Goal: Task Accomplishment & Management: Manage account settings

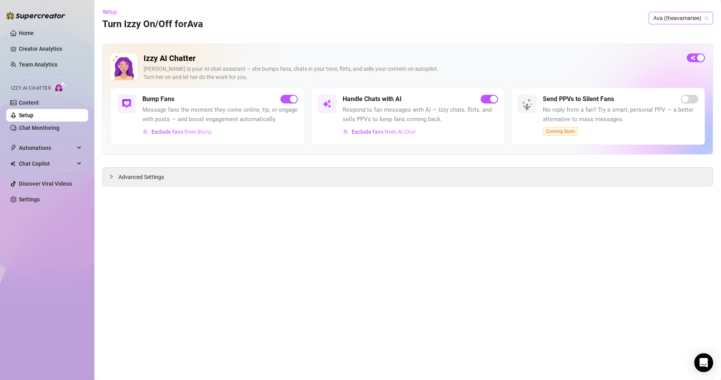
click at [690, 15] on span "Ava (theavamariee)" at bounding box center [681, 18] width 55 height 12
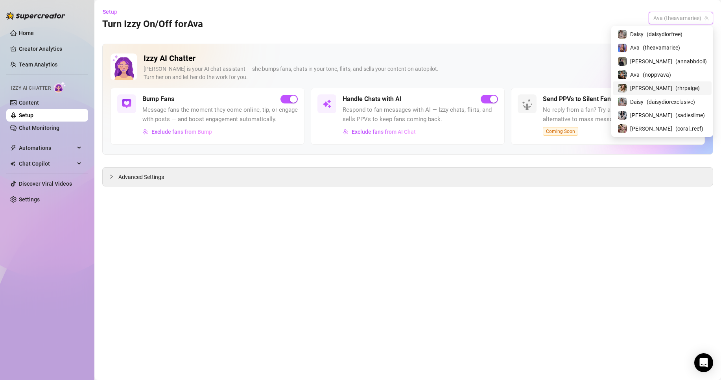
click at [676, 91] on span "( rhrpaige )" at bounding box center [688, 88] width 24 height 9
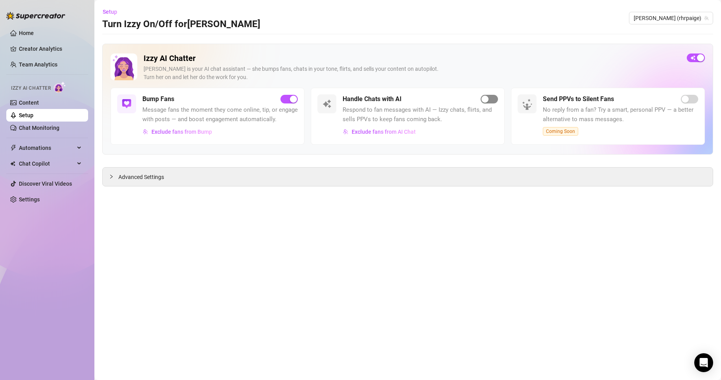
click at [486, 97] on div "button" at bounding box center [485, 99] width 7 height 7
click at [694, 19] on span "[PERSON_NAME] (rhrpaige)" at bounding box center [671, 18] width 75 height 12
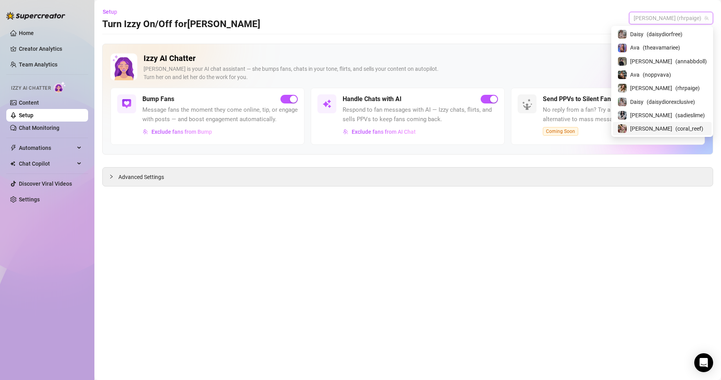
click at [698, 125] on div "[PERSON_NAME] ( coral_reef )" at bounding box center [662, 128] width 89 height 9
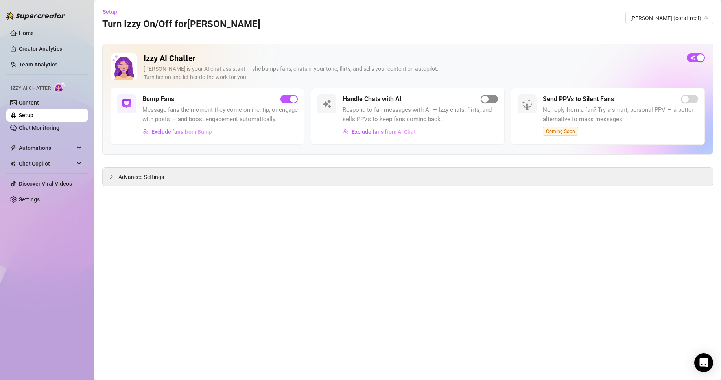
click at [486, 98] on div "button" at bounding box center [485, 99] width 7 height 7
click at [694, 18] on span "[PERSON_NAME] (coral_reef)" at bounding box center [670, 18] width 78 height 12
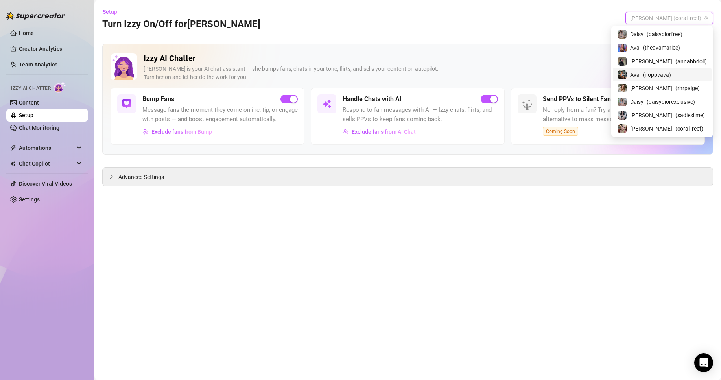
click at [33, 118] on link "Setup" at bounding box center [26, 115] width 15 height 6
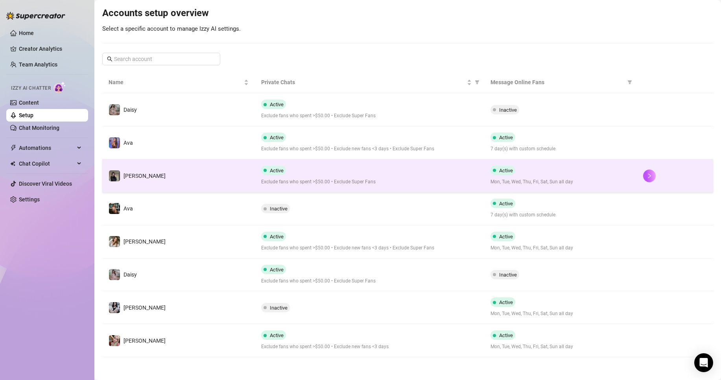
scroll to position [80, 0]
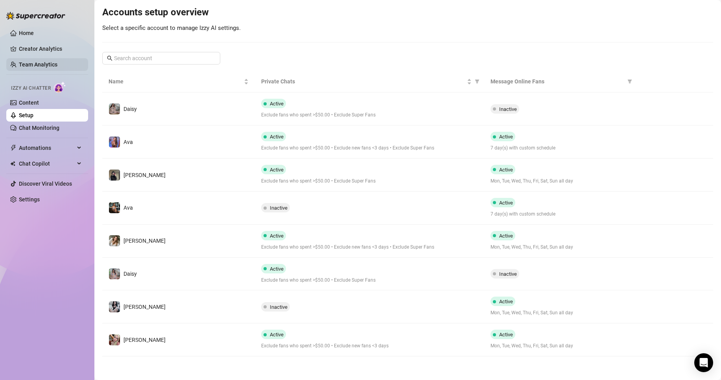
click at [55, 64] on link "Team Analytics" at bounding box center [38, 64] width 39 height 6
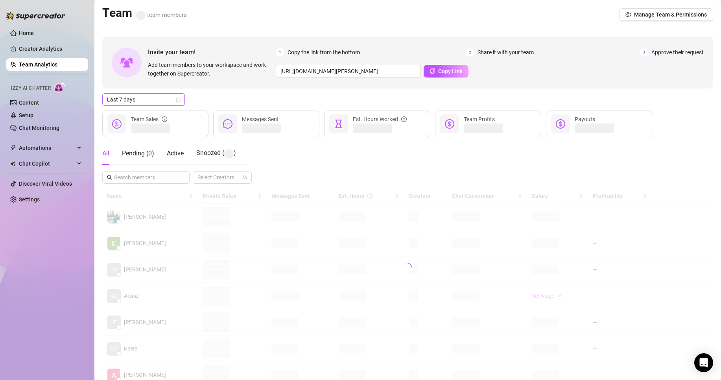
click at [156, 95] on span "Last 7 days" at bounding box center [143, 100] width 73 height 12
click at [140, 162] on div "Custom date" at bounding box center [144, 165] width 70 height 9
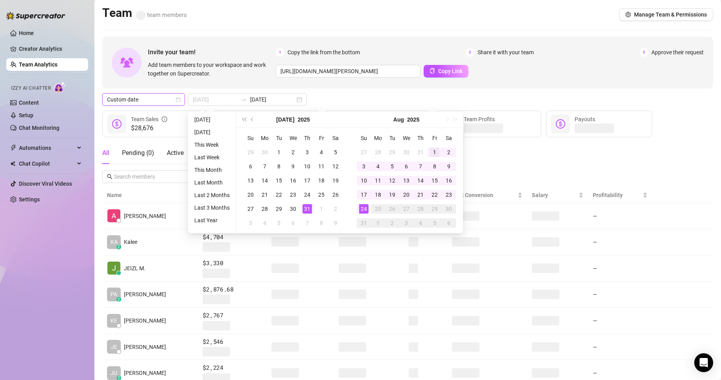
type input "[DATE]"
click at [433, 150] on div "1" at bounding box center [434, 152] width 9 height 9
type input "[DATE]"
click at [366, 212] on div "24" at bounding box center [363, 208] width 9 height 9
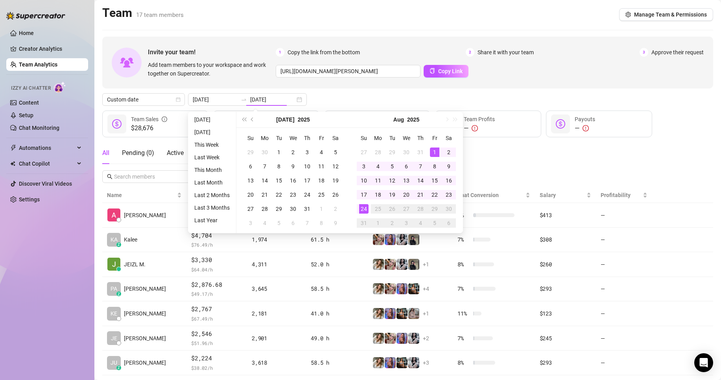
type input "[DATE]"
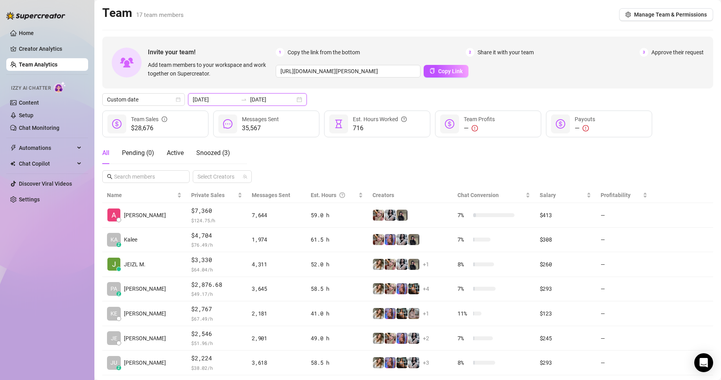
click at [266, 102] on input "[DATE]" at bounding box center [272, 99] width 45 height 9
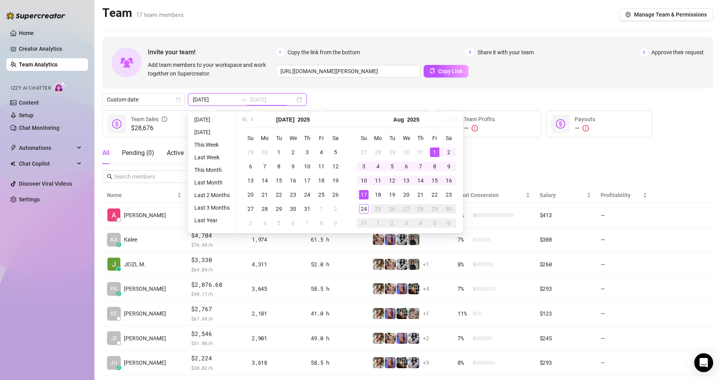
type input "[DATE]"
click at [433, 148] on div "1" at bounding box center [434, 152] width 9 height 9
type input "[DATE]"
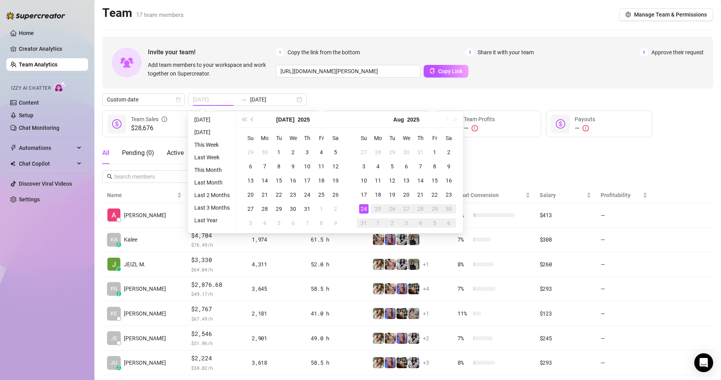
click at [366, 209] on div "24" at bounding box center [363, 208] width 9 height 9
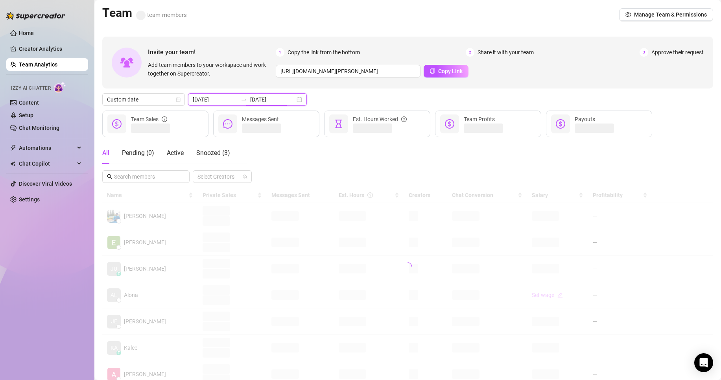
click at [264, 97] on input "[DATE]" at bounding box center [272, 99] width 45 height 9
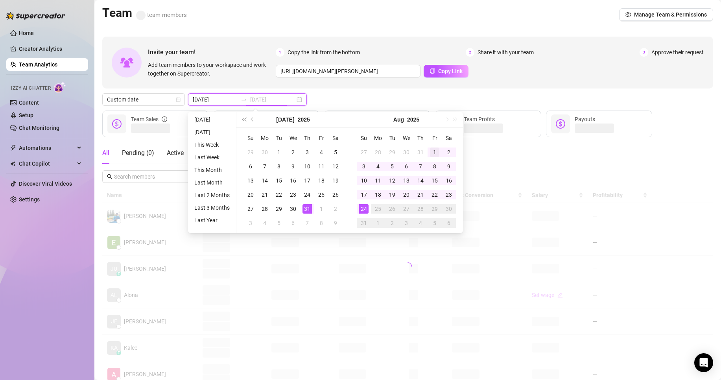
type input "[DATE]"
click at [431, 152] on div "1" at bounding box center [434, 152] width 9 height 9
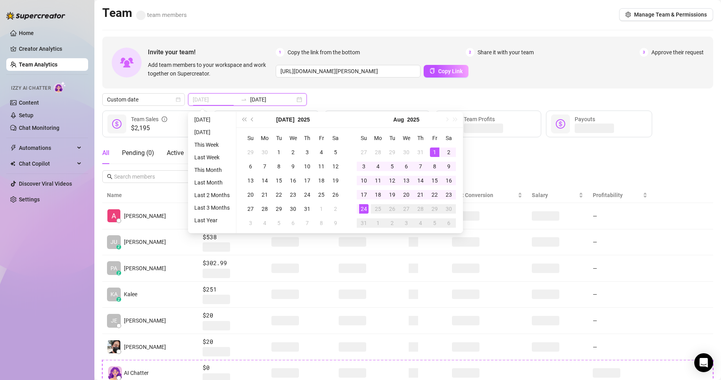
type input "[DATE]"
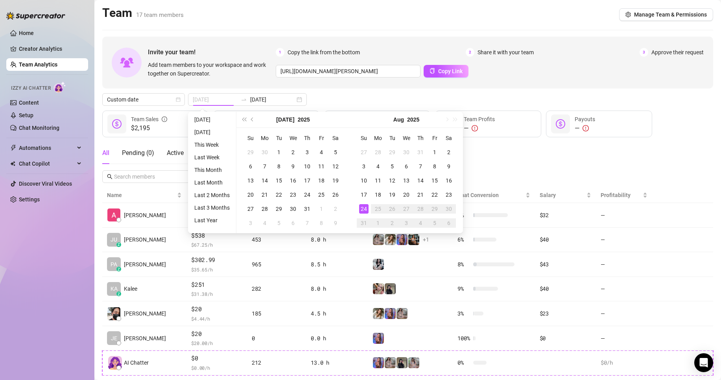
click at [365, 213] on div "24" at bounding box center [363, 208] width 9 height 9
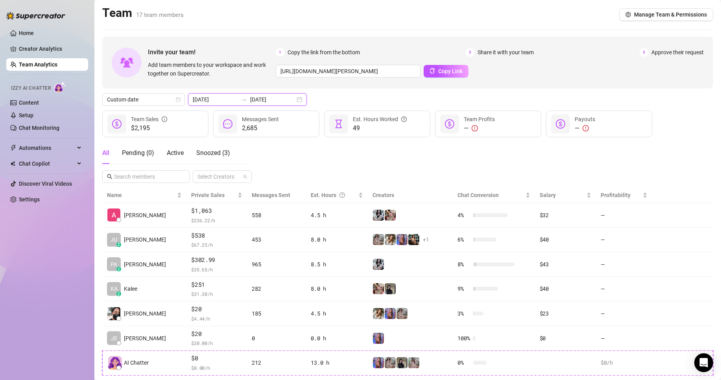
drag, startPoint x: 272, startPoint y: 98, endPoint x: 298, endPoint y: 105, distance: 26.0
click at [272, 98] on input "[DATE]" at bounding box center [272, 99] width 45 height 9
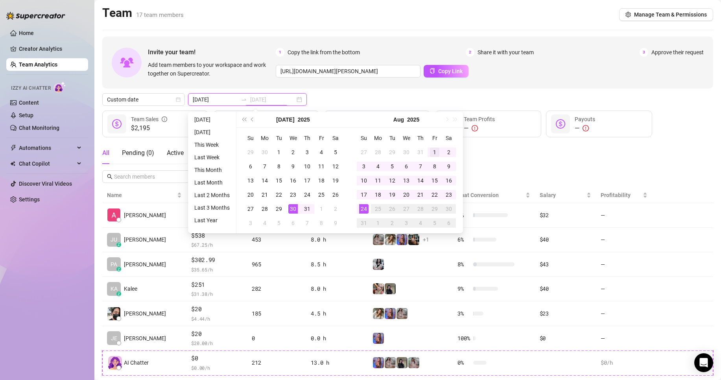
type input "[DATE]"
click at [436, 154] on div "1" at bounding box center [434, 152] width 9 height 9
click at [362, 210] on div "24" at bounding box center [363, 208] width 9 height 9
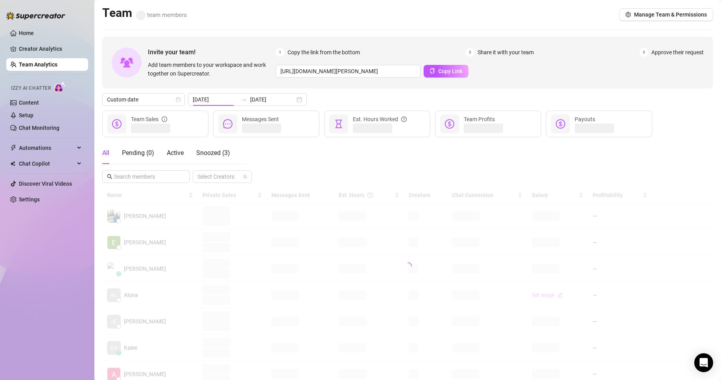
type input "[DATE]"
